Goal: Task Accomplishment & Management: Use online tool/utility

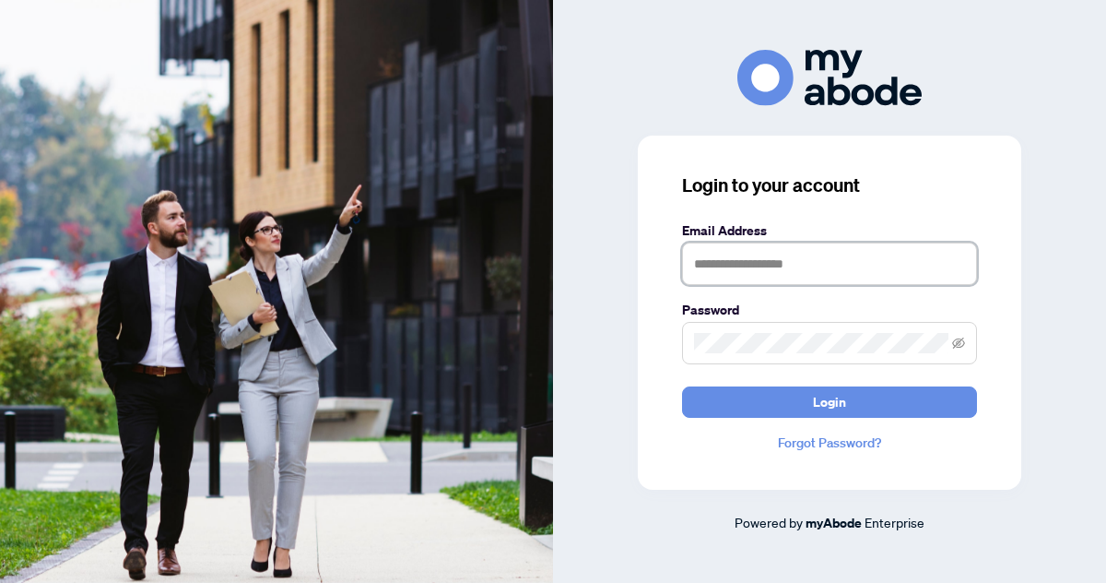
click at [704, 264] on input "text" at bounding box center [829, 263] width 295 height 42
type input "**********"
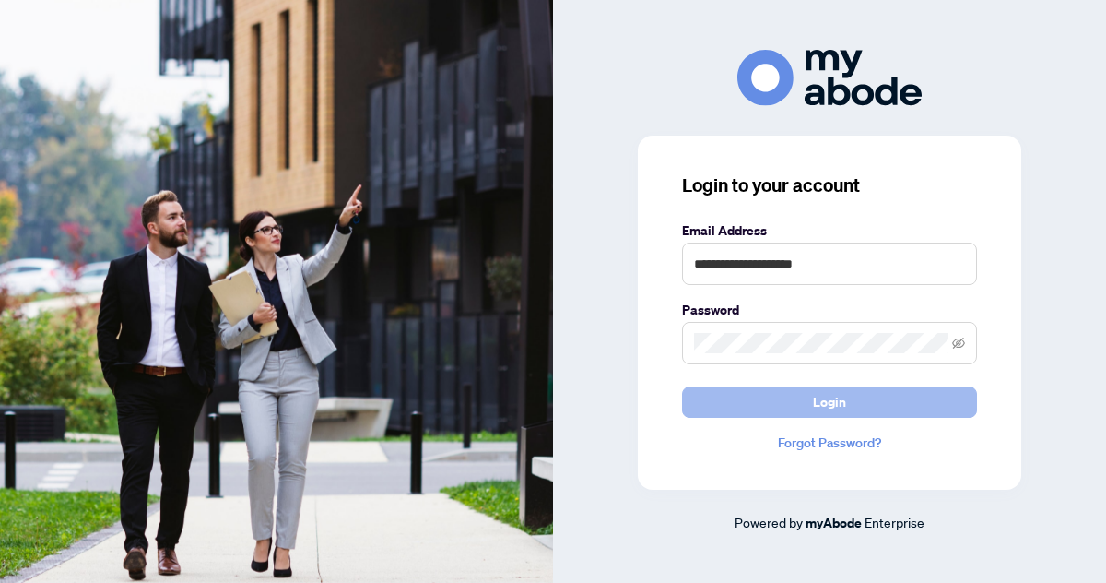
click at [835, 401] on span "Login" at bounding box center [829, 402] width 33 height 30
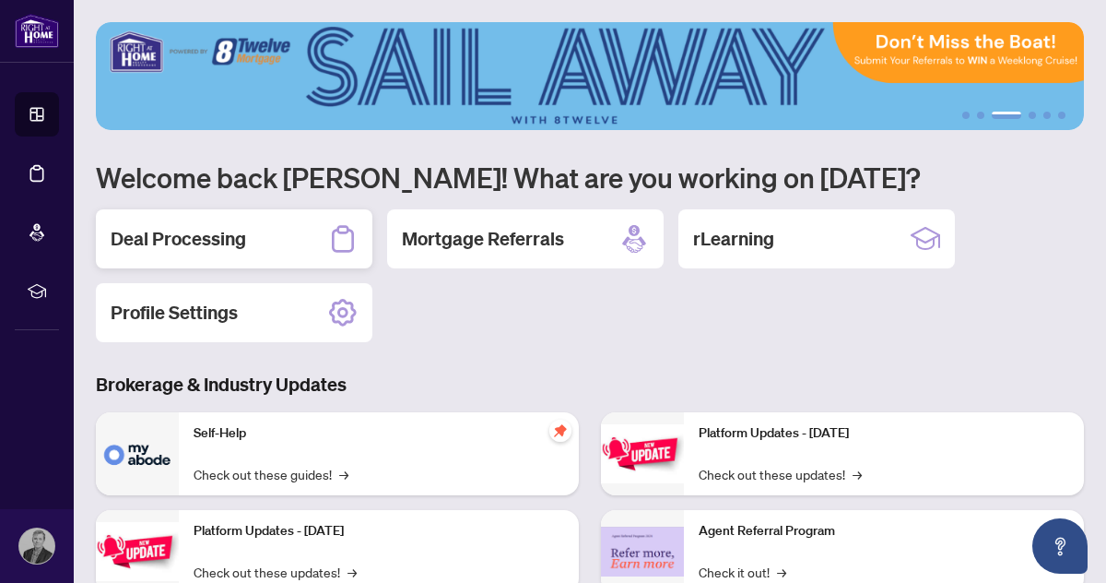
click at [210, 241] on h2 "Deal Processing" at bounding box center [179, 239] width 136 height 26
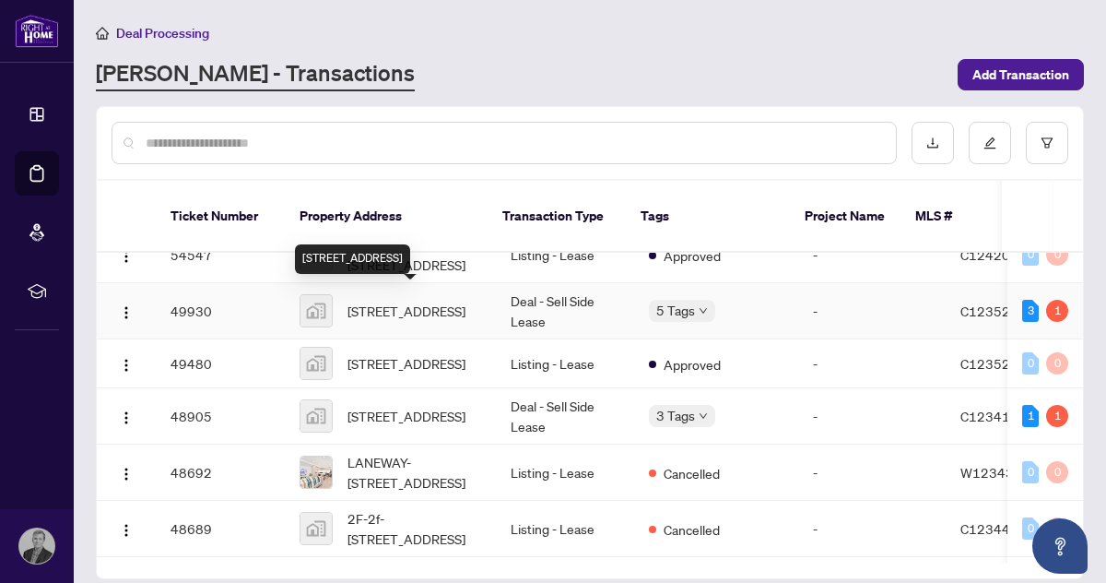
scroll to position [198, 0]
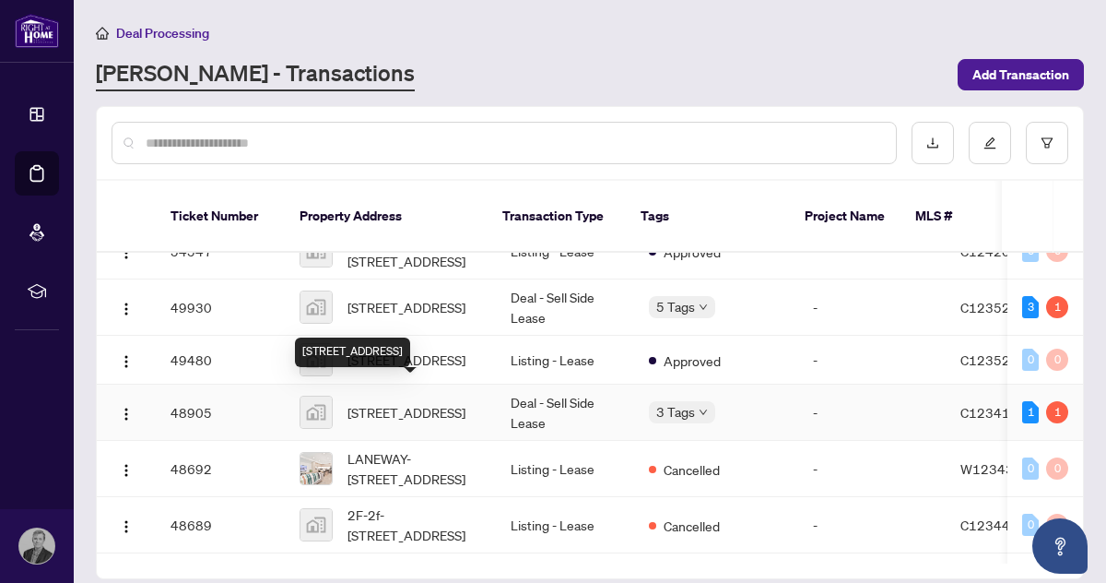
click at [374, 402] on span "[STREET_ADDRESS]" at bounding box center [407, 412] width 118 height 20
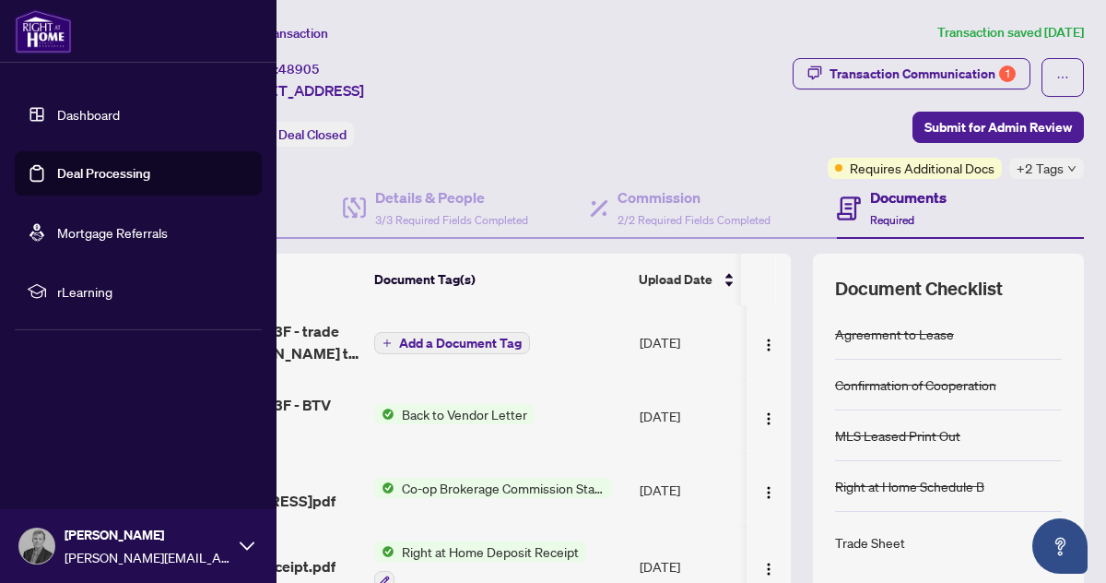
click at [81, 116] on link "Dashboard" at bounding box center [88, 114] width 63 height 17
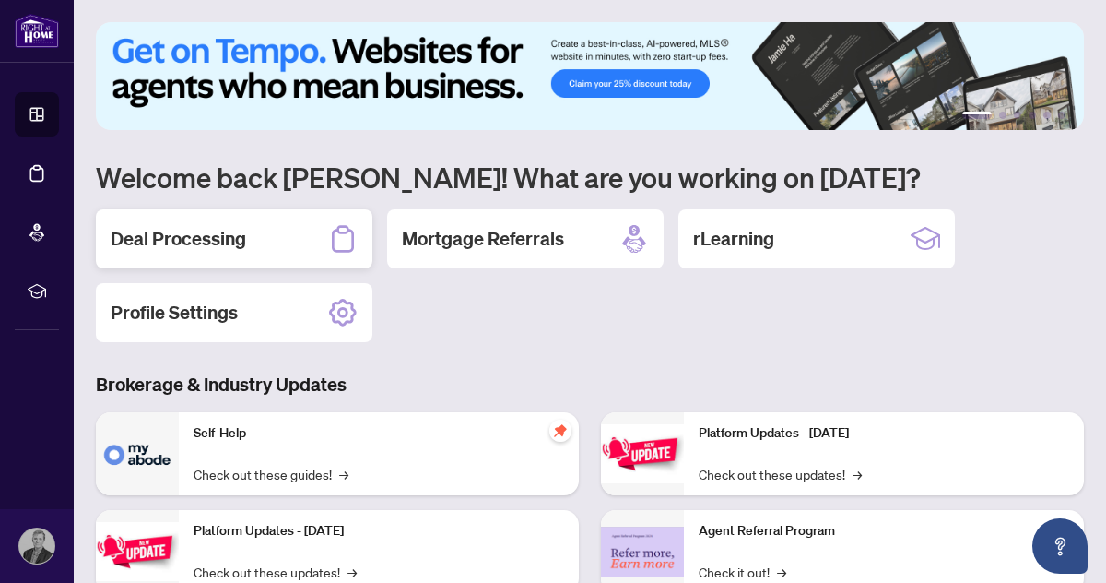
click at [206, 242] on h2 "Deal Processing" at bounding box center [179, 239] width 136 height 26
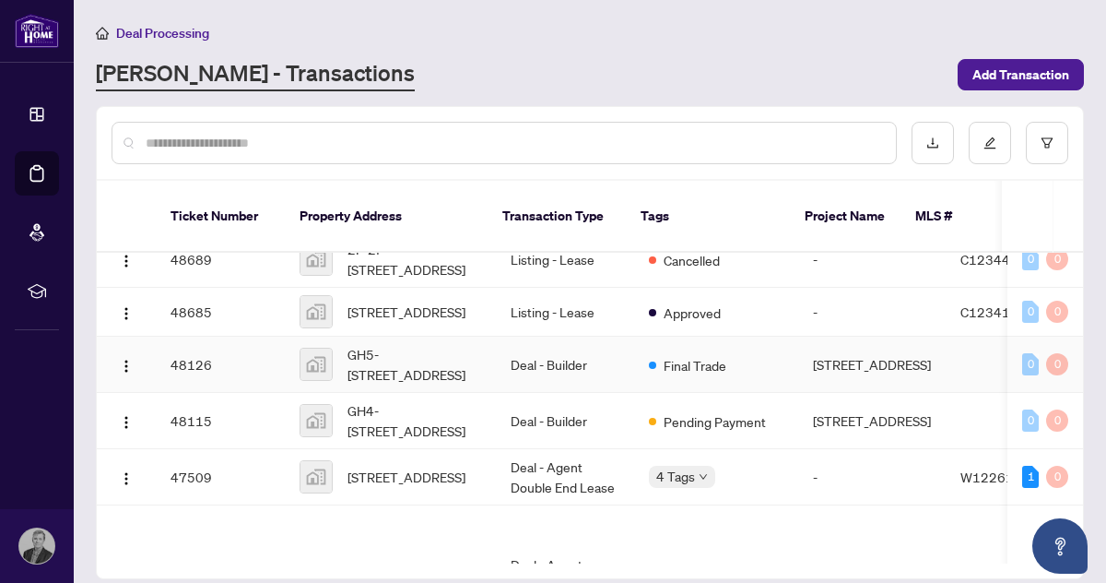
scroll to position [467, 0]
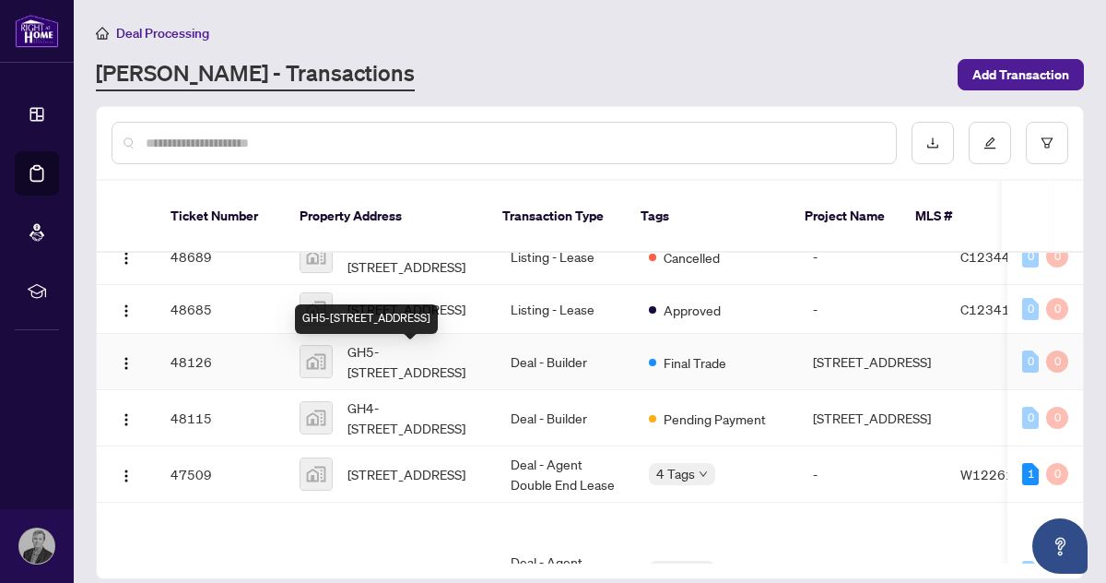
click at [400, 352] on span "GH5-[STREET_ADDRESS]" at bounding box center [415, 361] width 134 height 41
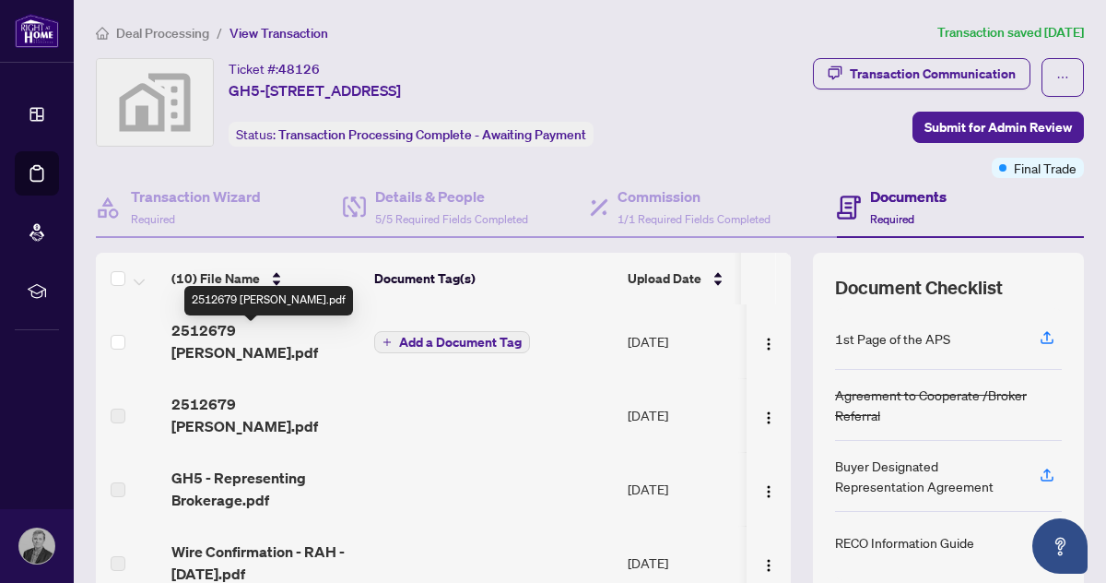
click at [301, 339] on span "2512679 [PERSON_NAME].pdf" at bounding box center [265, 341] width 188 height 44
